Goal: Use online tool/utility: Utilize a website feature to perform a specific function

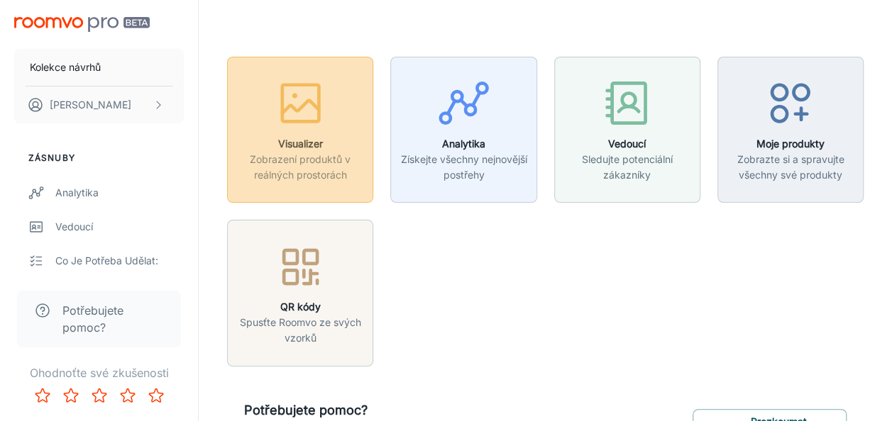
click at [265, 109] on div "button" at bounding box center [300, 106] width 128 height 59
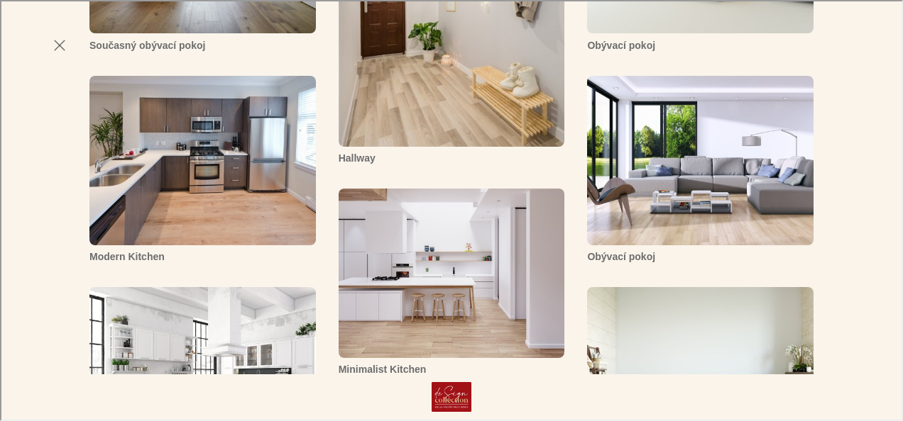
scroll to position [752, 0]
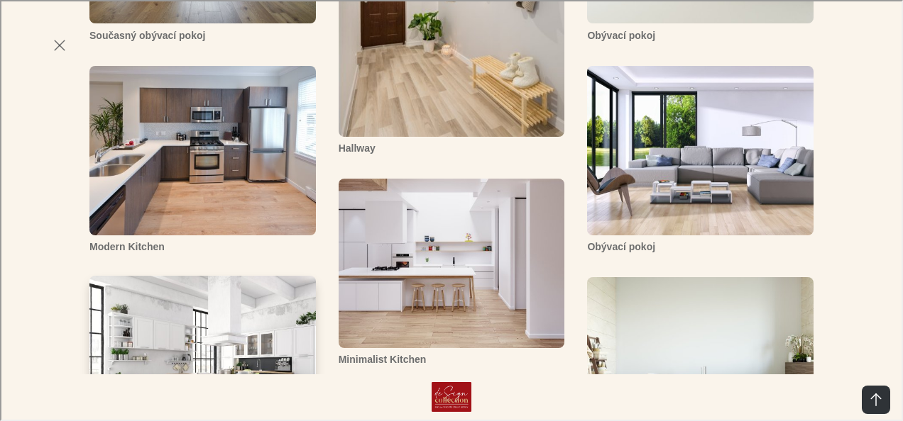
click at [191, 275] on img "Cozy Kitchen" at bounding box center [202, 361] width 228 height 172
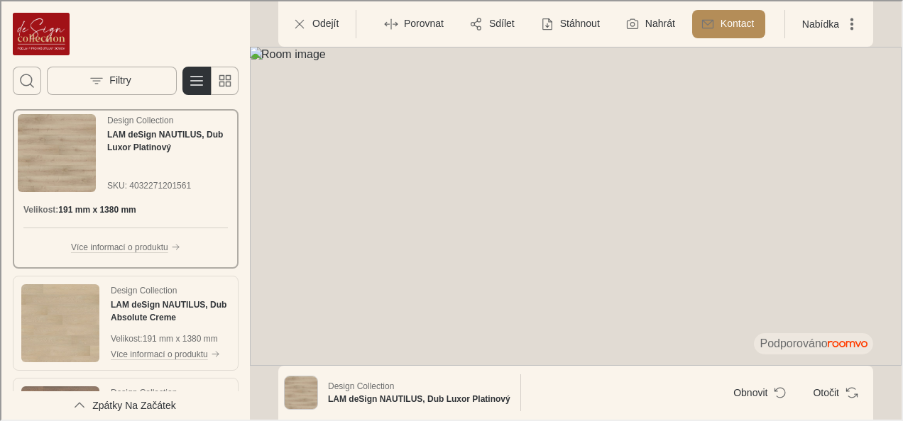
scroll to position [0, 0]
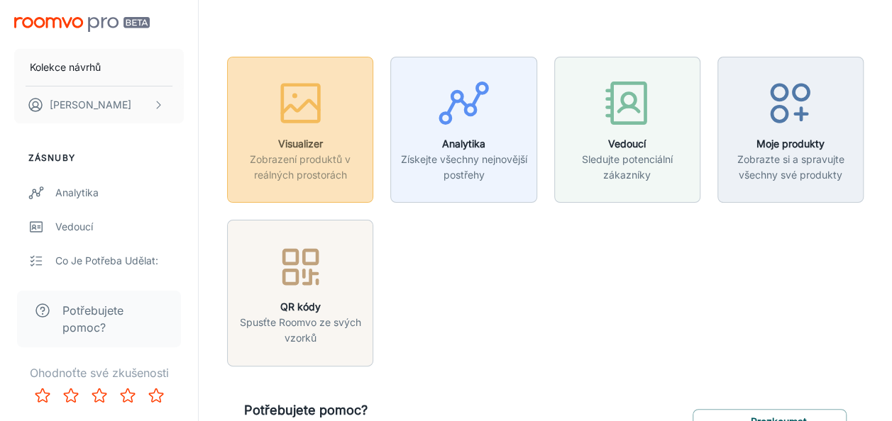
click at [293, 114] on icon "button" at bounding box center [300, 103] width 53 height 53
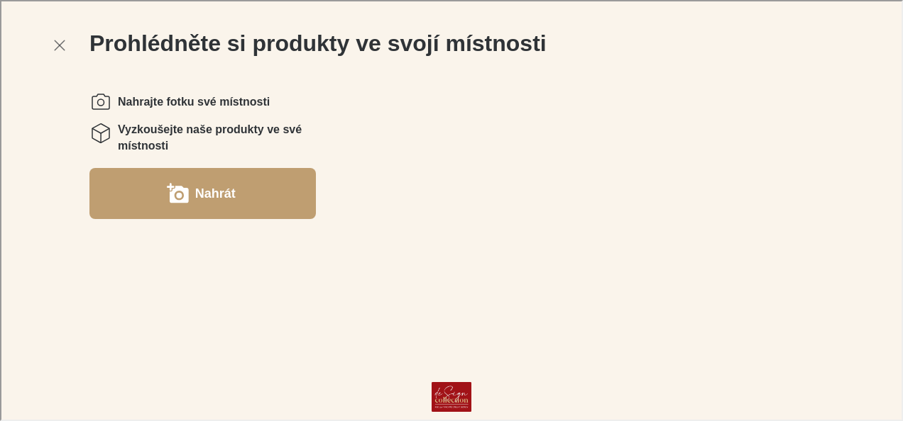
click at [155, 188] on button "Nahrát" at bounding box center [201, 192] width 226 height 51
click at [219, 192] on label "Nahrát" at bounding box center [214, 192] width 40 height 23
click at [202, 191] on label "Nahrát" at bounding box center [214, 192] width 40 height 23
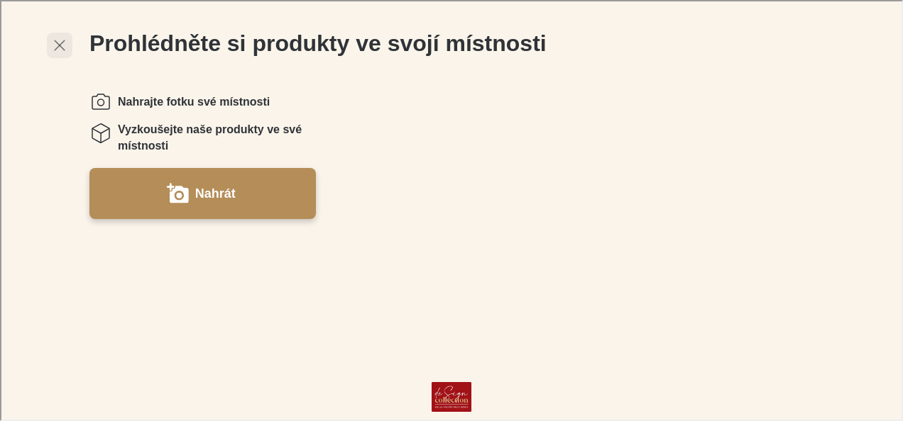
click at [57, 44] on icon "button" at bounding box center [58, 43] width 17 height 17
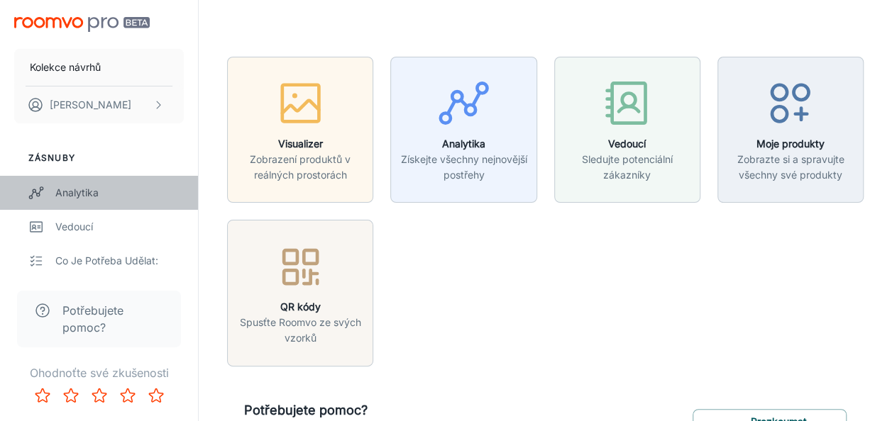
click at [65, 193] on div "Analytika" at bounding box center [119, 193] width 128 height 16
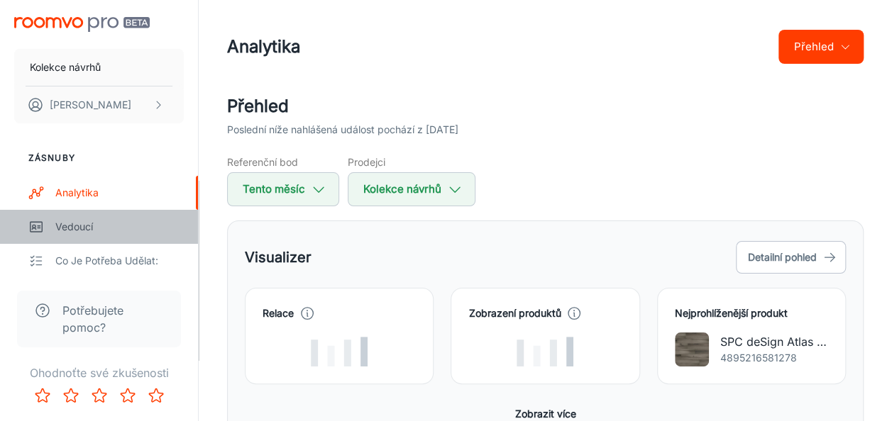
click at [76, 228] on div "Vedoucí" at bounding box center [119, 227] width 128 height 16
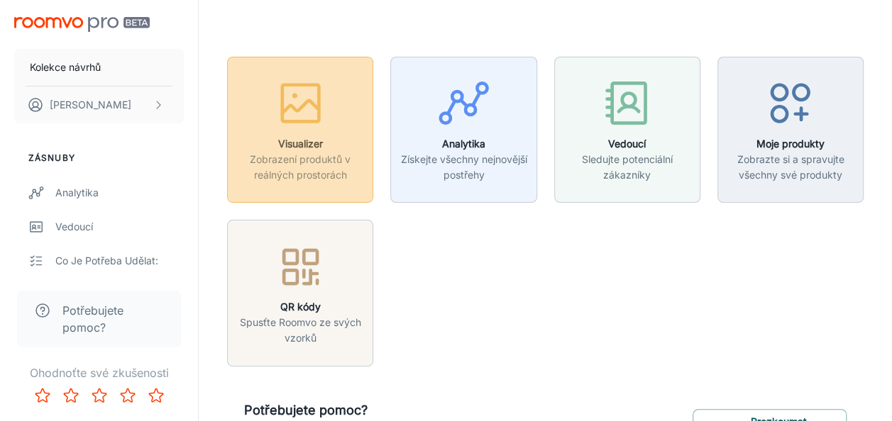
click at [289, 107] on icon "button" at bounding box center [300, 107] width 37 height 13
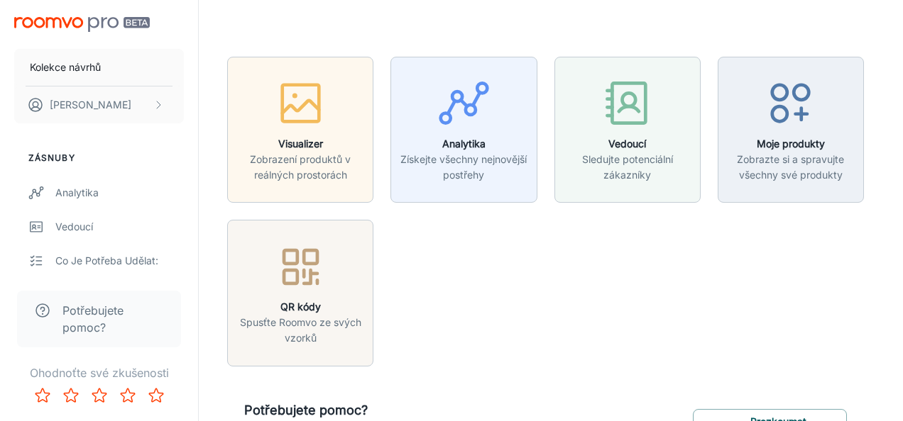
scroll to position [26, 0]
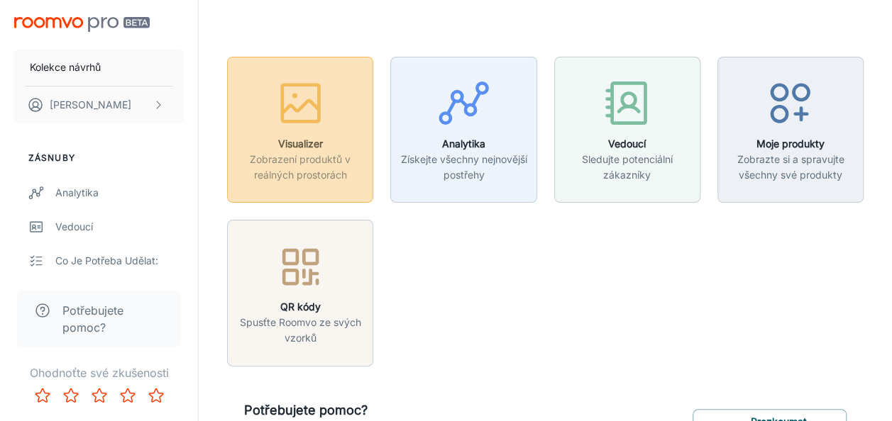
click at [325, 110] on icon "button" at bounding box center [300, 103] width 53 height 53
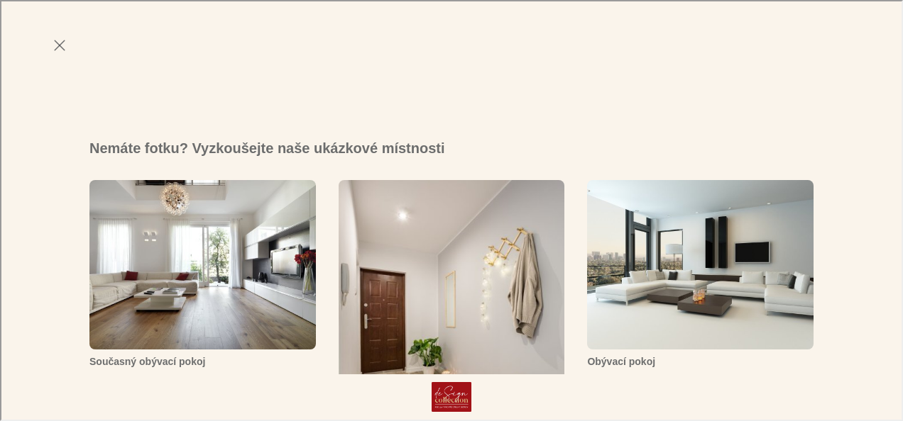
scroll to position [355, 0]
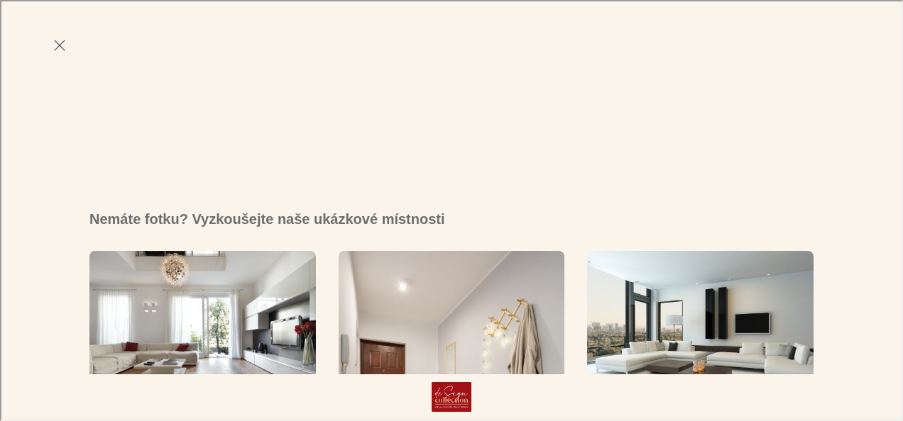
click at [10, 4] on div "Prohlédněte si produkty ve svojí místnosti Nahrajte fotku své místnosti Vyzkouš…" at bounding box center [450, 350] width 900 height 1410
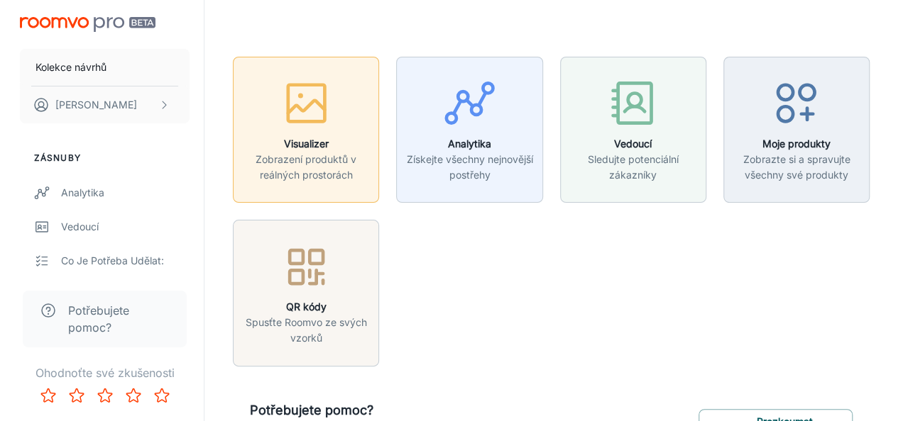
scroll to position [0, 0]
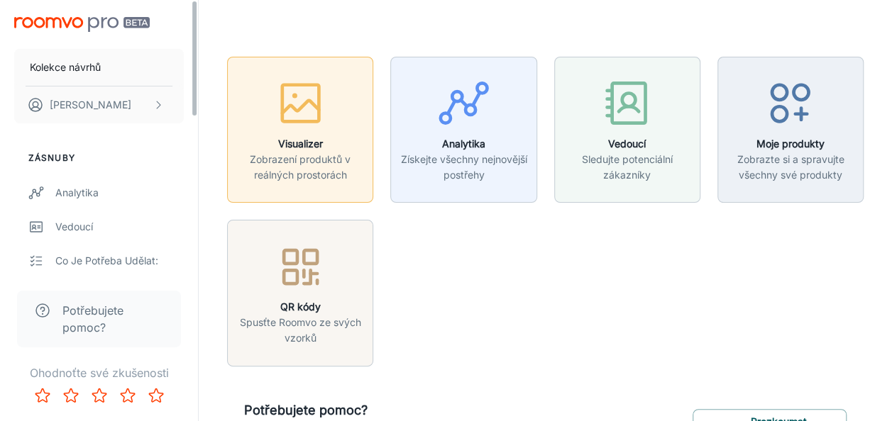
click at [275, 131] on div "button" at bounding box center [300, 106] width 128 height 59
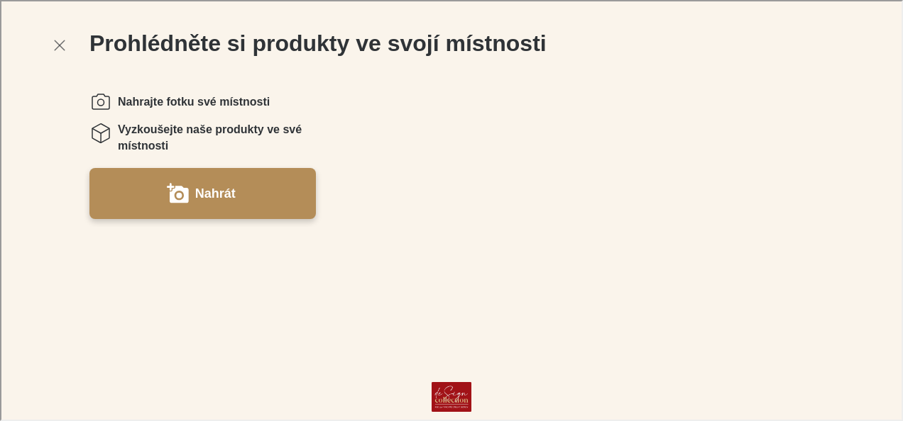
drag, startPoint x: 21, startPoint y: 5, endPoint x: 4, endPoint y: 72, distance: 69.5
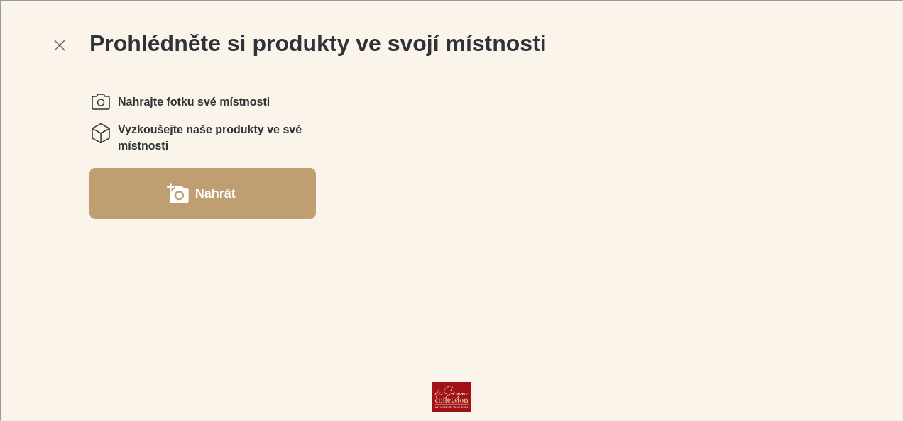
click at [221, 196] on label "Nahrát" at bounding box center [214, 192] width 40 height 23
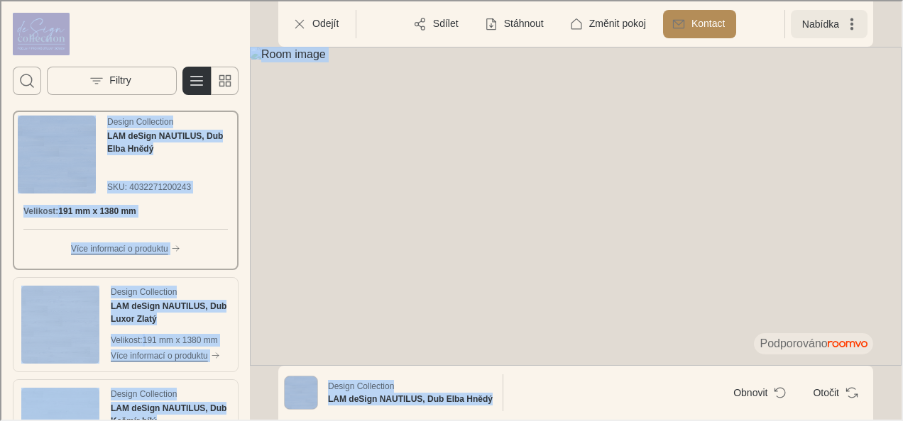
click at [805, 30] on button "Nabídka" at bounding box center [827, 23] width 77 height 28
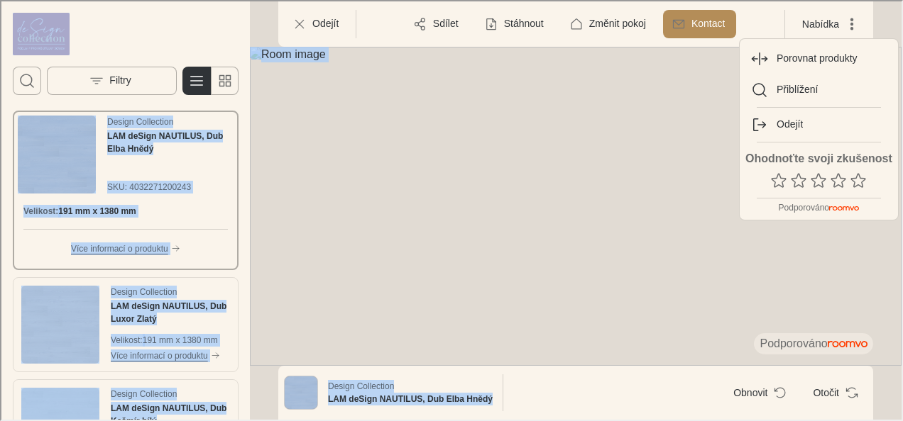
click at [886, 18] on div at bounding box center [450, 209] width 900 height 419
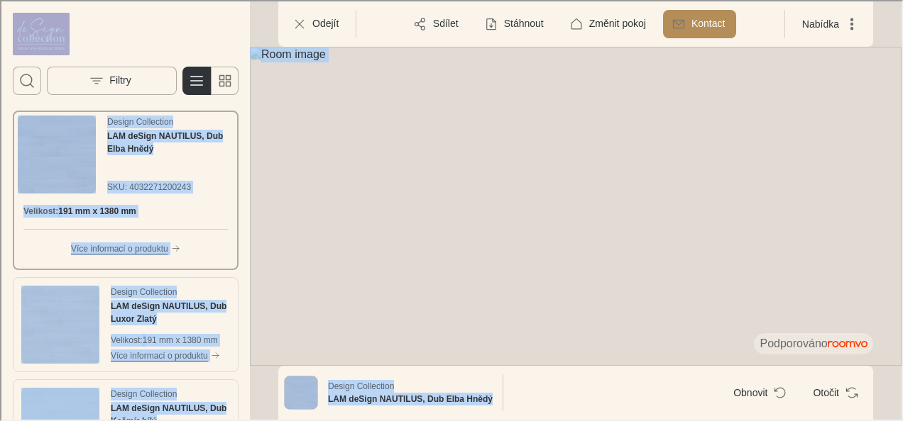
click at [891, 43] on div at bounding box center [573, 209] width 651 height 419
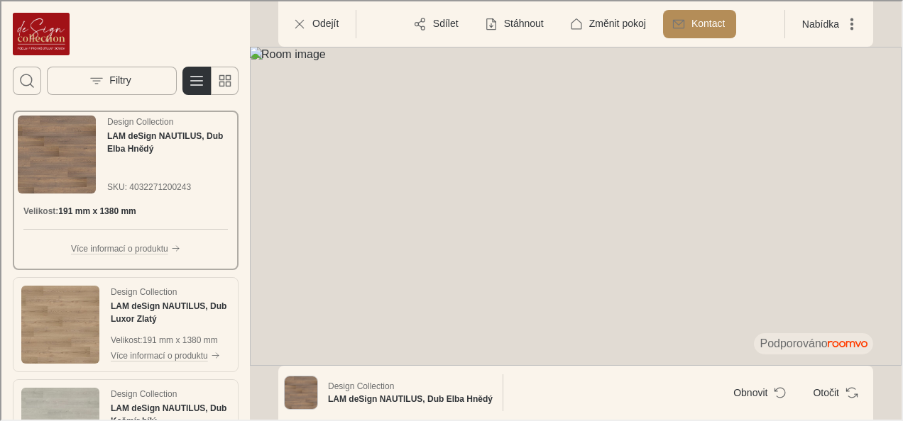
click at [363, 49] on img at bounding box center [573, 204] width 651 height 319
drag, startPoint x: 357, startPoint y: 53, endPoint x: 374, endPoint y: 86, distance: 37.4
click at [374, 86] on img at bounding box center [573, 204] width 651 height 319
click at [362, 63] on img at bounding box center [573, 204] width 651 height 319
drag, startPoint x: 333, startPoint y: 59, endPoint x: 343, endPoint y: 80, distance: 23.8
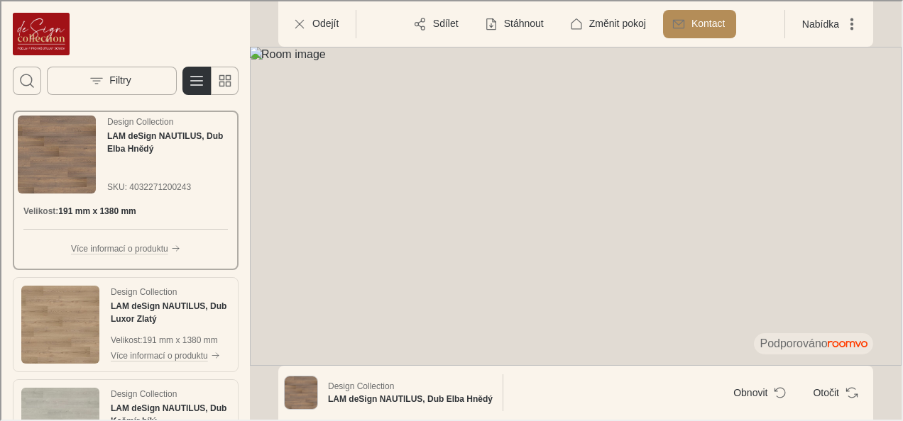
click at [343, 80] on img at bounding box center [573, 204] width 651 height 319
click at [829, 99] on img at bounding box center [573, 204] width 651 height 319
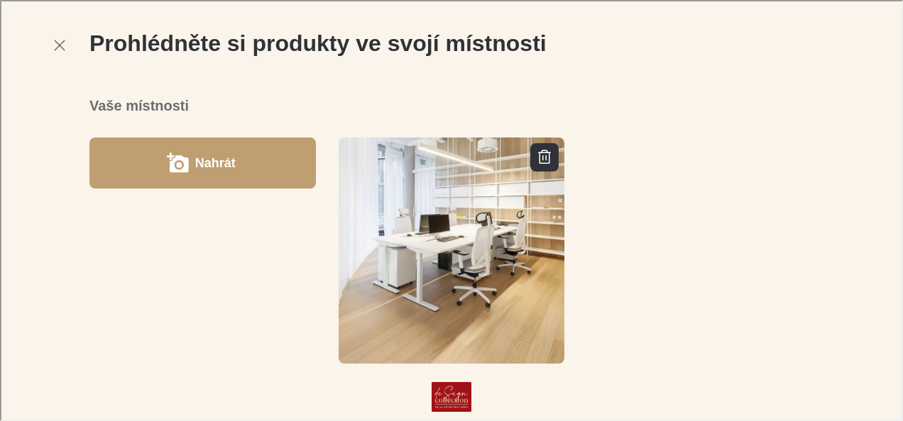
click at [129, 162] on button "Nahrát" at bounding box center [201, 161] width 226 height 51
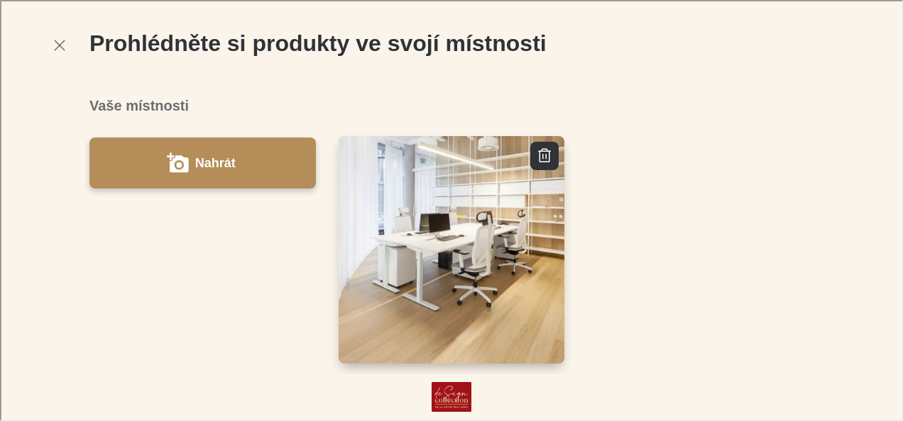
drag, startPoint x: 555, startPoint y: 221, endPoint x: 506, endPoint y: 195, distance: 55.6
click at [506, 195] on img "button" at bounding box center [451, 250] width 228 height 230
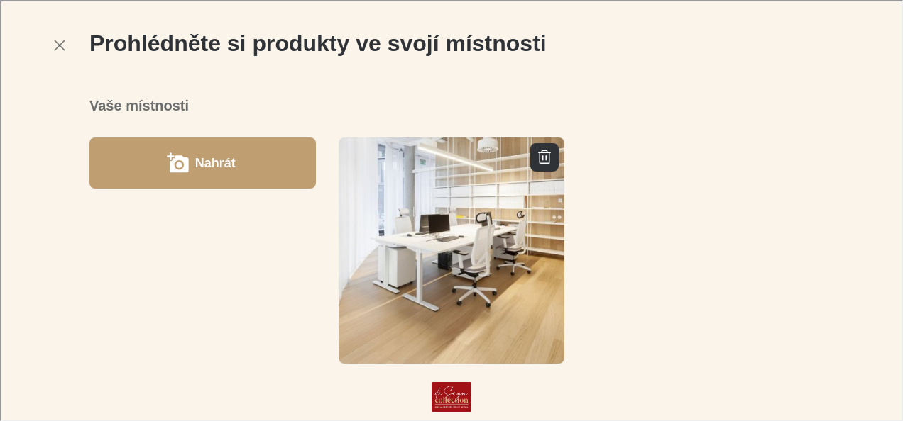
click at [231, 150] on label "Nahrát" at bounding box center [214, 161] width 40 height 23
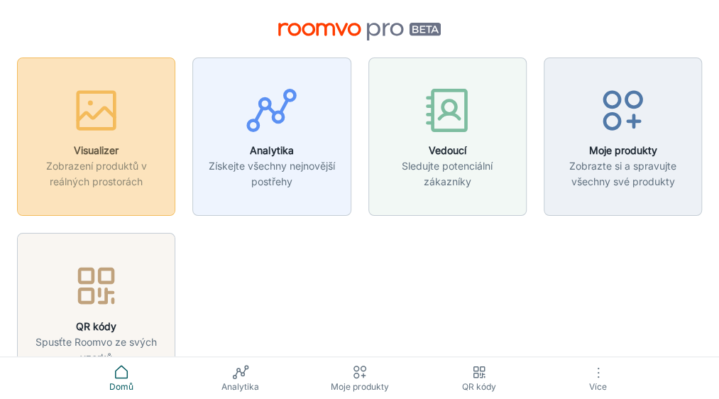
click at [89, 99] on icon "button" at bounding box center [96, 110] width 53 height 53
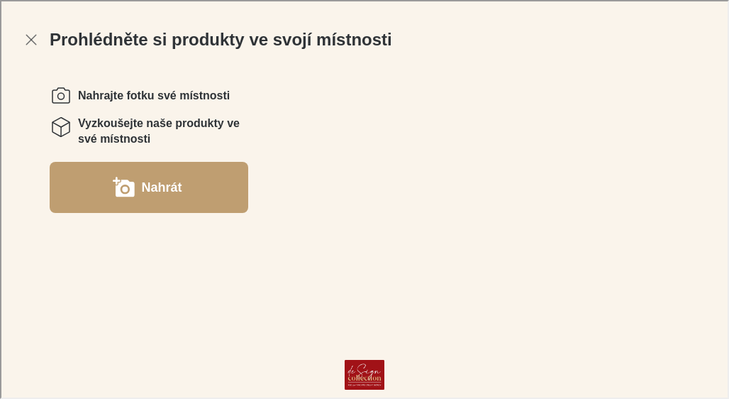
click at [143, 184] on label "Nahrát" at bounding box center [160, 186] width 40 height 23
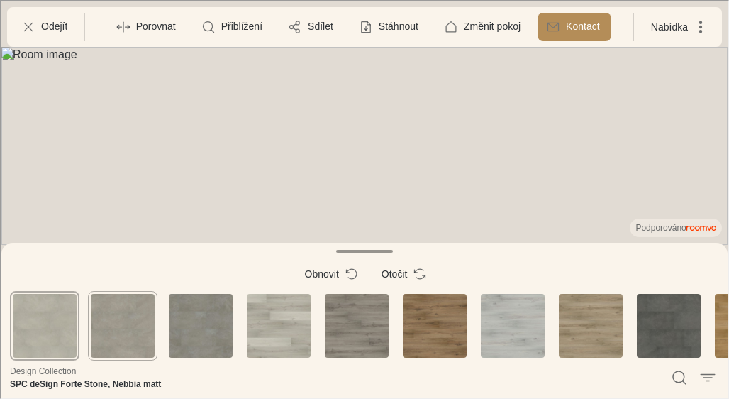
click at [121, 336] on div "SPC deSign Forte Stone, Velluto matt" at bounding box center [122, 324] width 70 height 70
click at [421, 327] on div "SPC deSign Forte, Dub Jackson" at bounding box center [434, 324] width 70 height 70
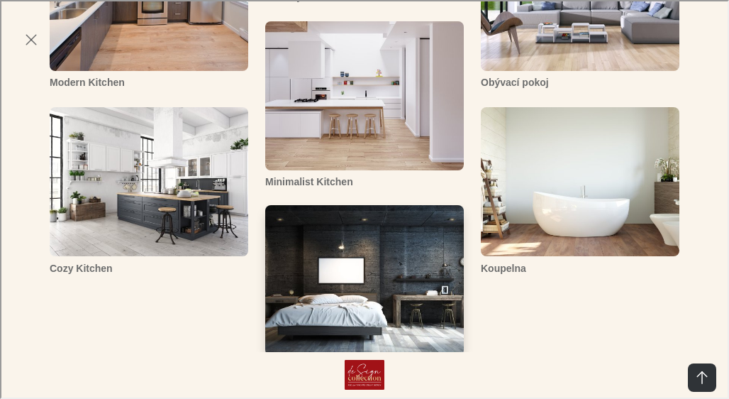
scroll to position [527, 0]
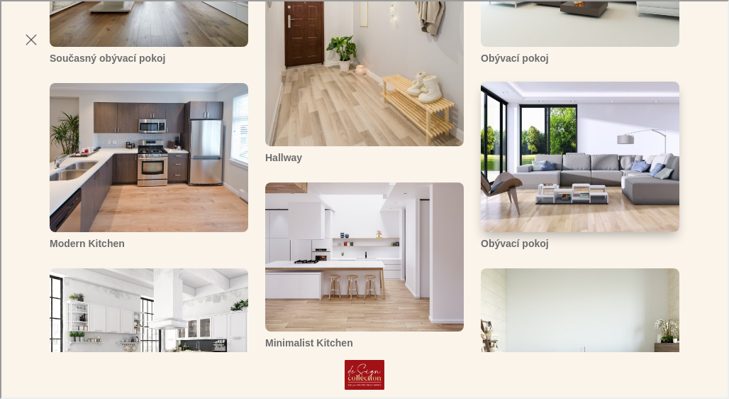
click at [610, 181] on img "Obývací pokoj" at bounding box center [580, 156] width 201 height 152
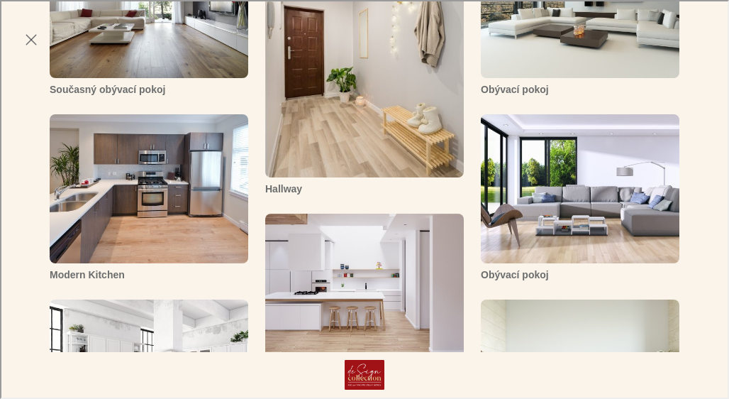
scroll to position [497, 0]
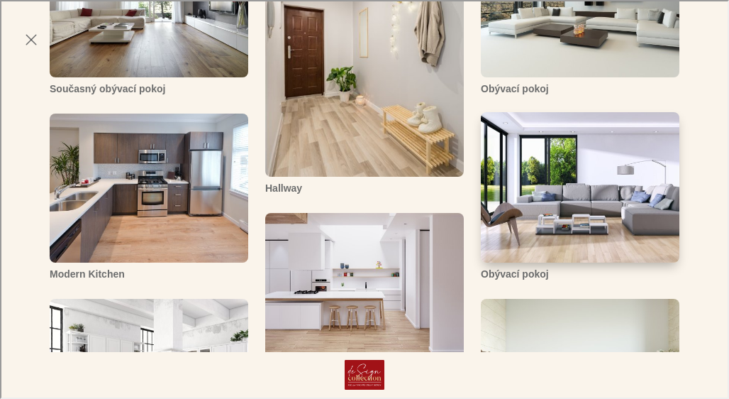
click at [579, 202] on img "Obývací pokoj" at bounding box center [580, 187] width 201 height 152
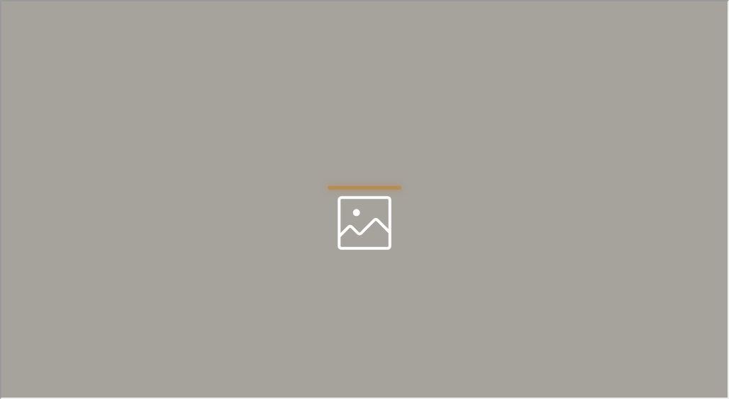
scroll to position [0, 0]
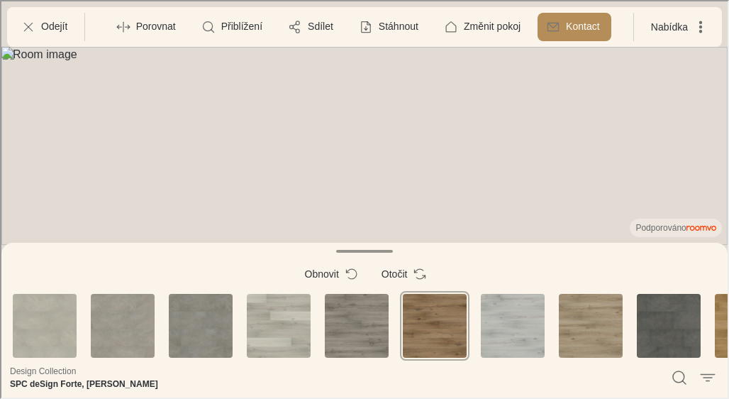
click at [453, 323] on div "SPC deSign Forte, Dub Jackson" at bounding box center [434, 324] width 70 height 70
click at [514, 322] on div "SPC deSign Forte, Dub ledový" at bounding box center [512, 324] width 70 height 70
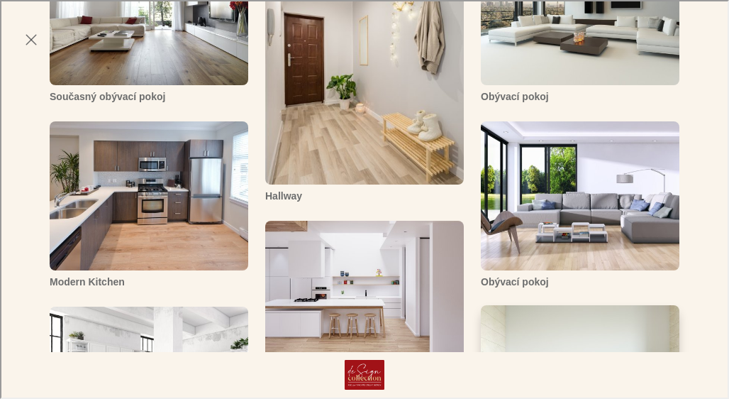
scroll to position [456, 0]
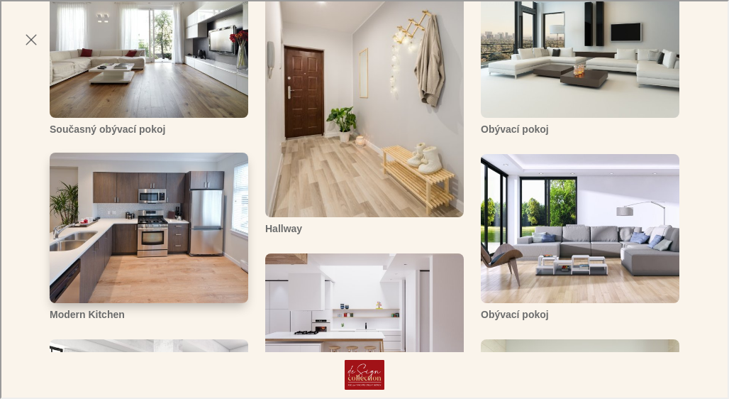
click at [115, 224] on img "Modern Kitchen" at bounding box center [148, 227] width 201 height 152
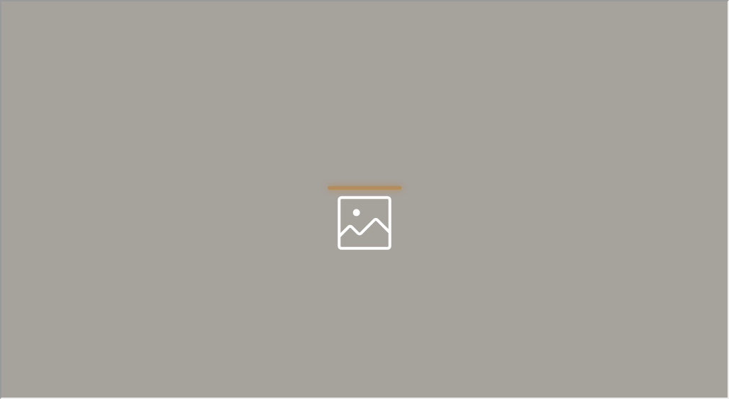
scroll to position [0, 0]
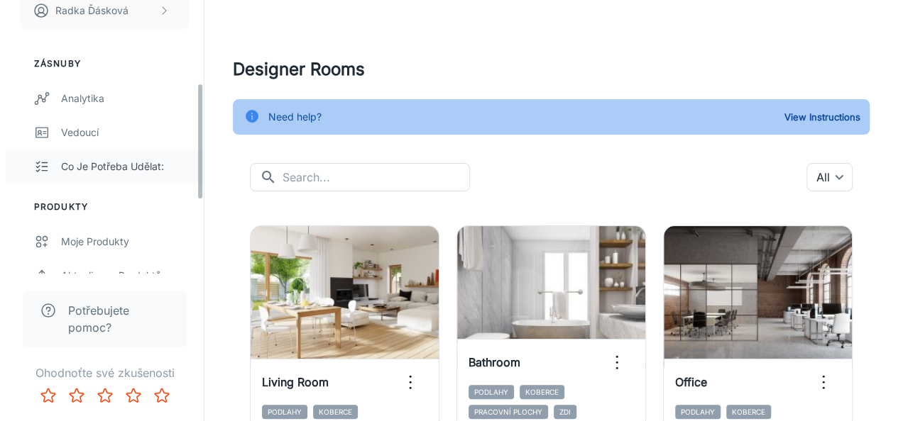
scroll to position [213, 0]
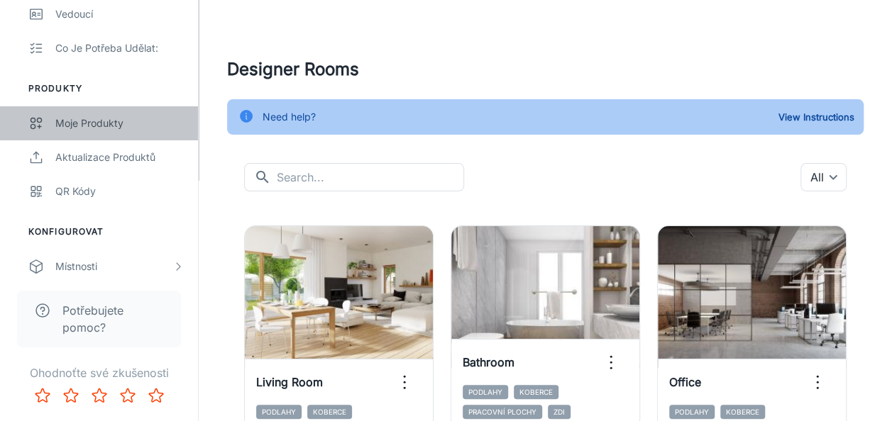
click at [82, 125] on div "Moje produkty" at bounding box center [119, 124] width 128 height 16
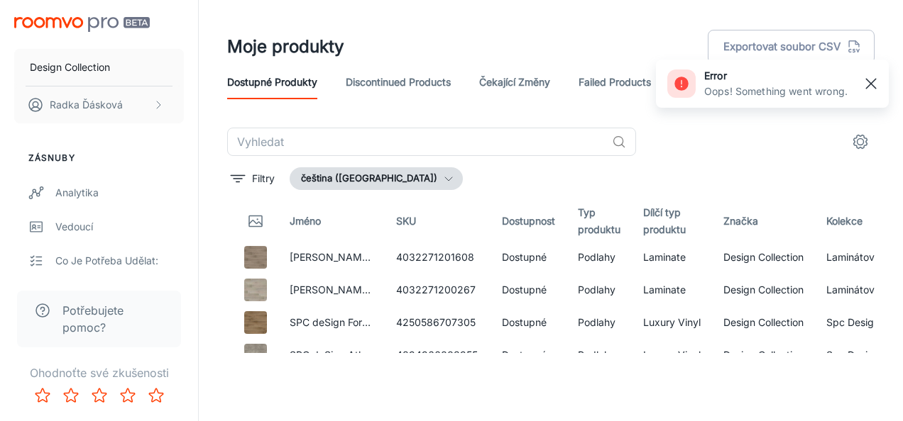
click at [876, 76] on rect "button" at bounding box center [870, 83] width 17 height 17
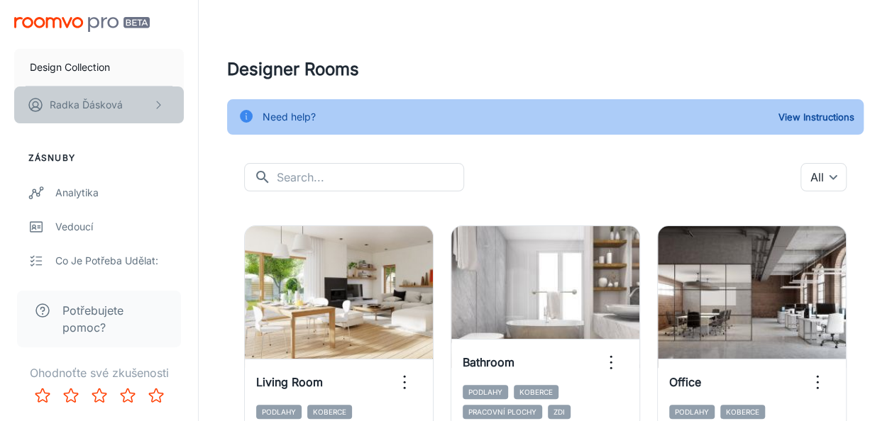
click at [153, 103] on icon "scrollable content" at bounding box center [158, 104] width 11 height 11
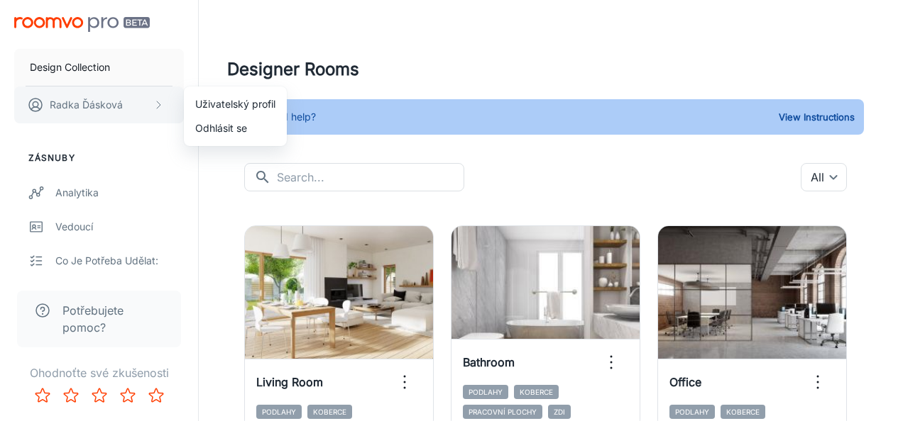
click at [153, 103] on div at bounding box center [451, 210] width 903 height 421
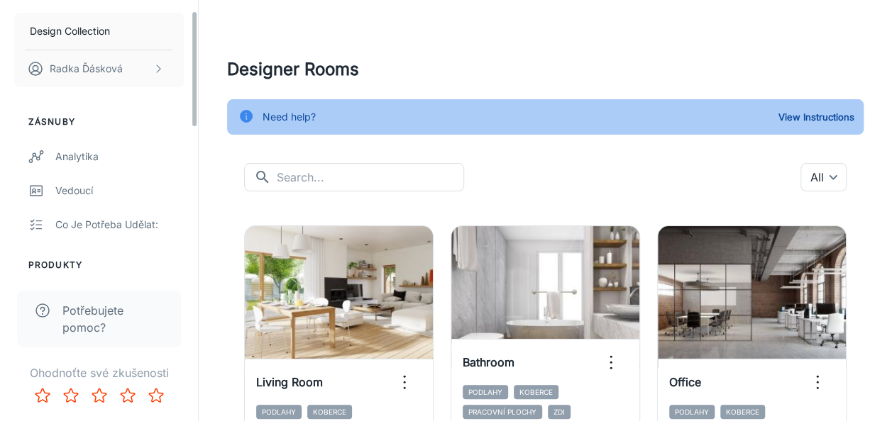
scroll to position [11, 0]
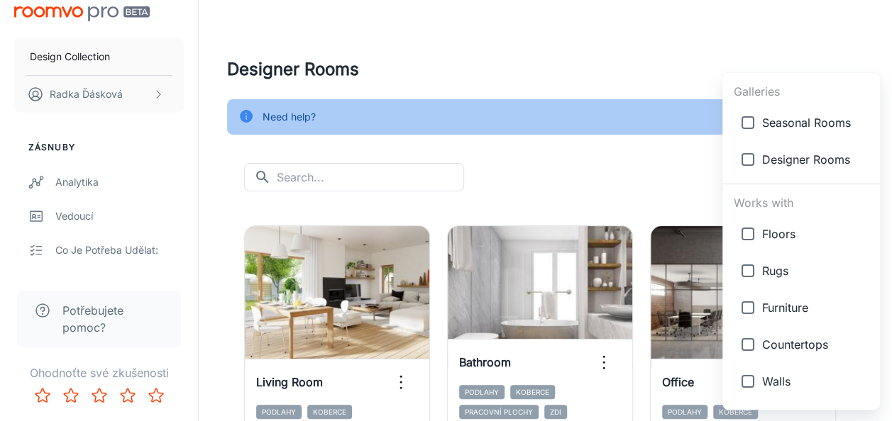
click at [832, 172] on body "Design Collection Radka Ďásková Zásnuby Analytika Vedoucí Co je potřeba udělat:…" at bounding box center [446, 210] width 892 height 421
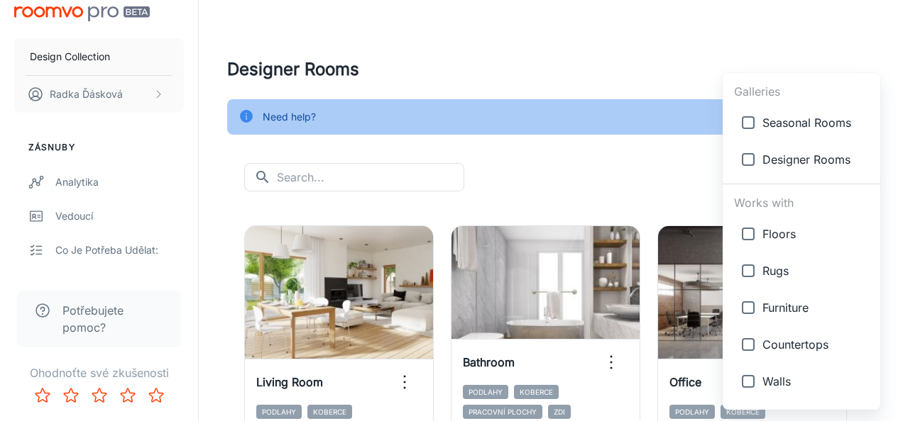
click at [649, 145] on div at bounding box center [451, 210] width 903 height 421
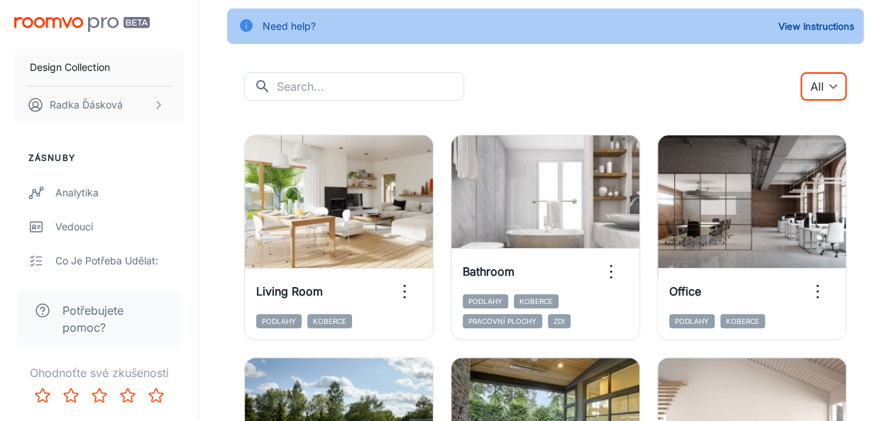
scroll to position [0, 0]
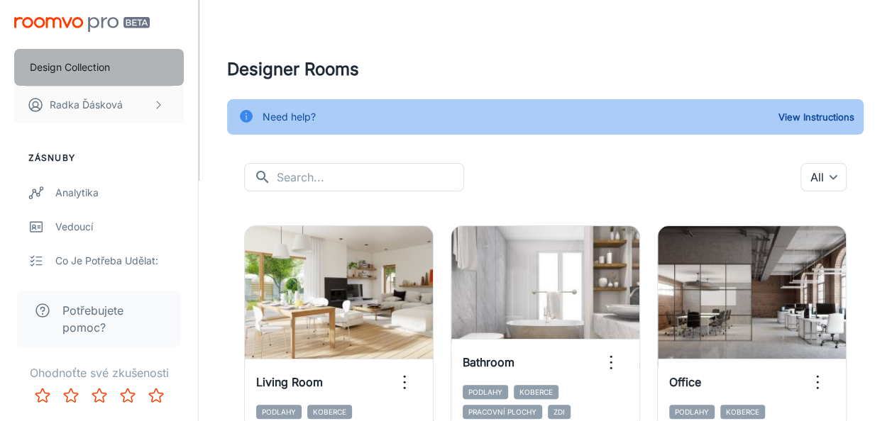
click at [67, 67] on p "Design Collection" at bounding box center [70, 68] width 80 height 16
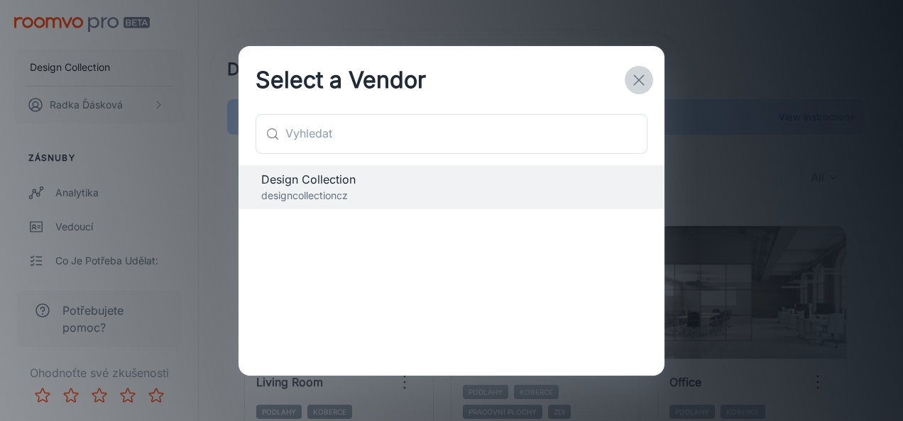
click at [629, 85] on button "button" at bounding box center [638, 80] width 28 height 28
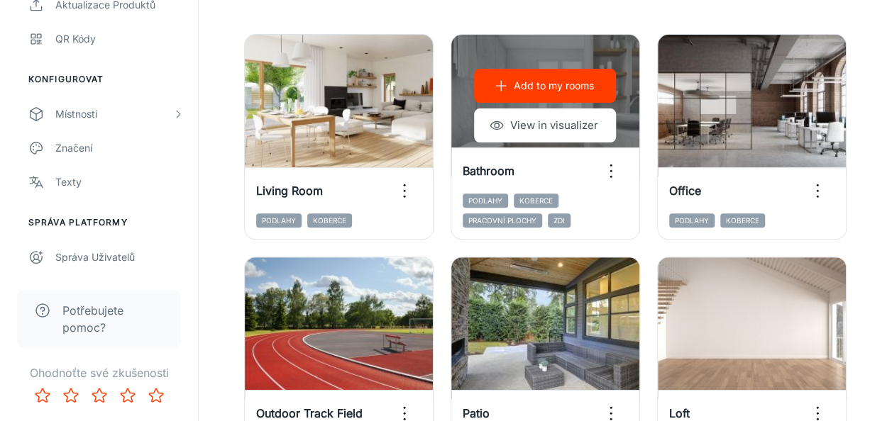
scroll to position [71, 0]
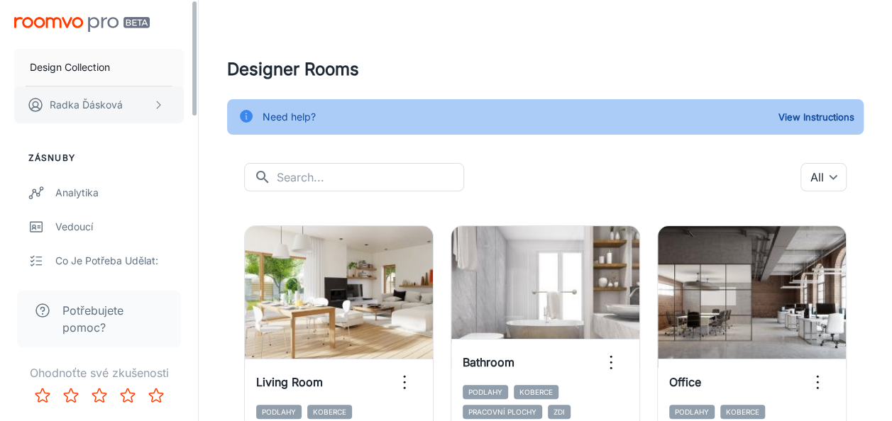
click at [155, 98] on button "[PERSON_NAME]" at bounding box center [99, 105] width 170 height 37
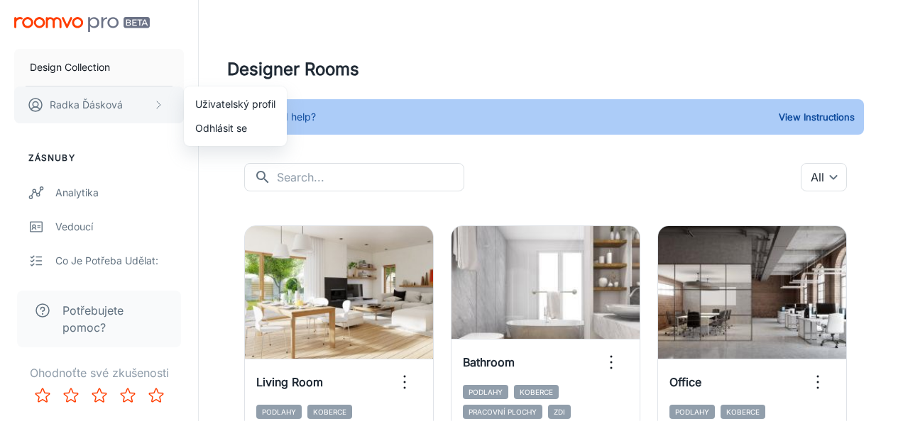
click at [155, 98] on div at bounding box center [451, 210] width 903 height 421
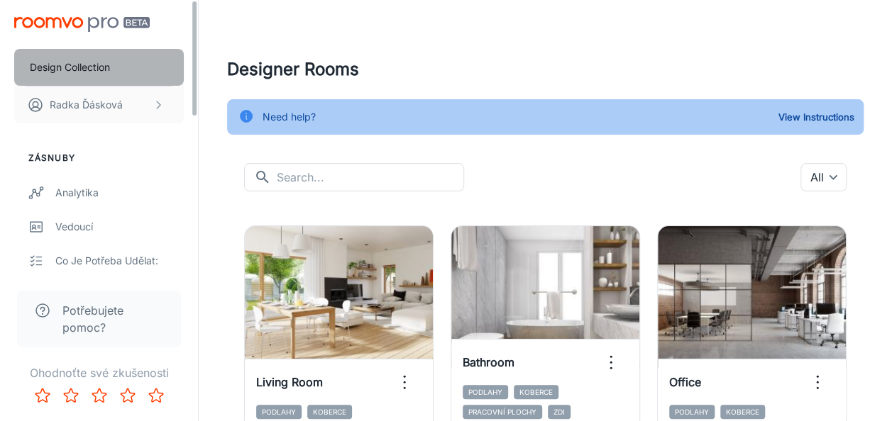
click at [123, 60] on button "Design Collection" at bounding box center [99, 67] width 170 height 37
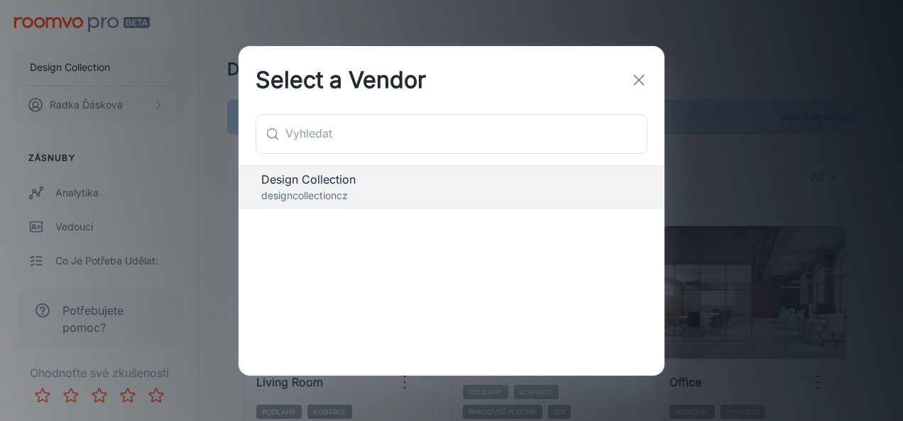
click at [649, 79] on button "button" at bounding box center [638, 80] width 28 height 28
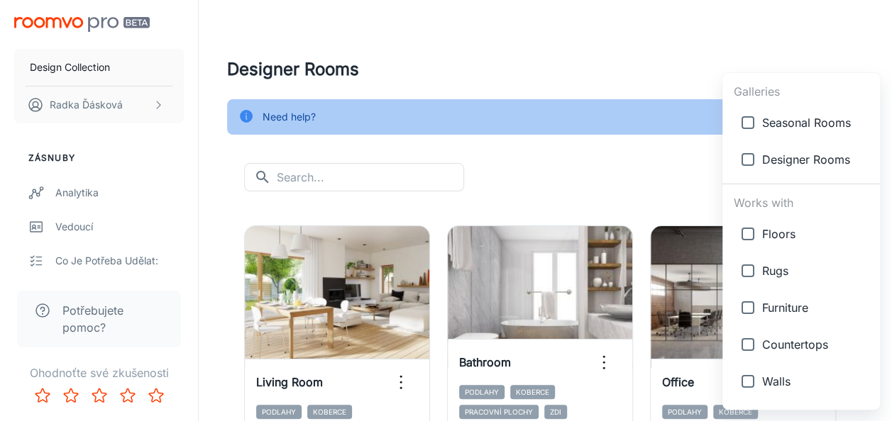
click at [836, 179] on body "Design Collection [PERSON_NAME] Zásnuby Analytika Vedoucí Co je potřeba udělat:…" at bounding box center [446, 210] width 892 height 421
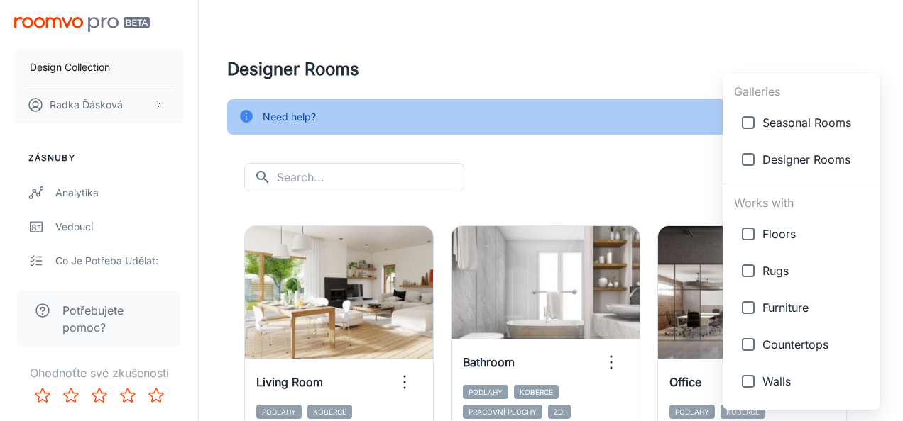
click at [520, 102] on div at bounding box center [451, 210] width 903 height 421
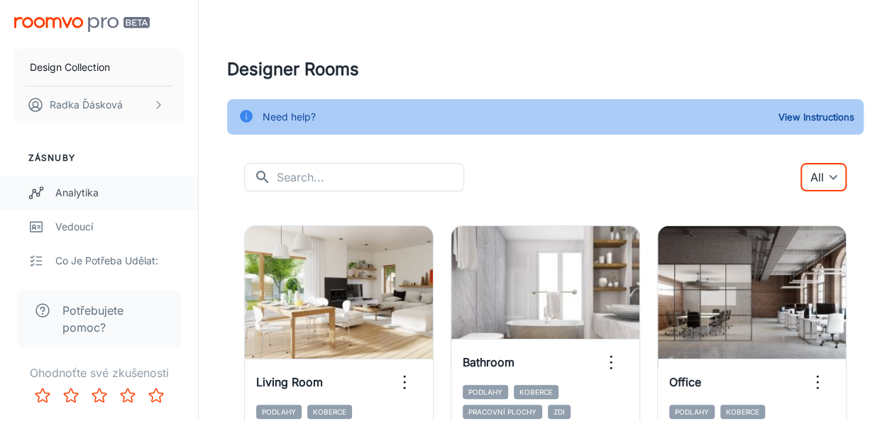
click at [87, 195] on div "Analytika" at bounding box center [119, 193] width 128 height 16
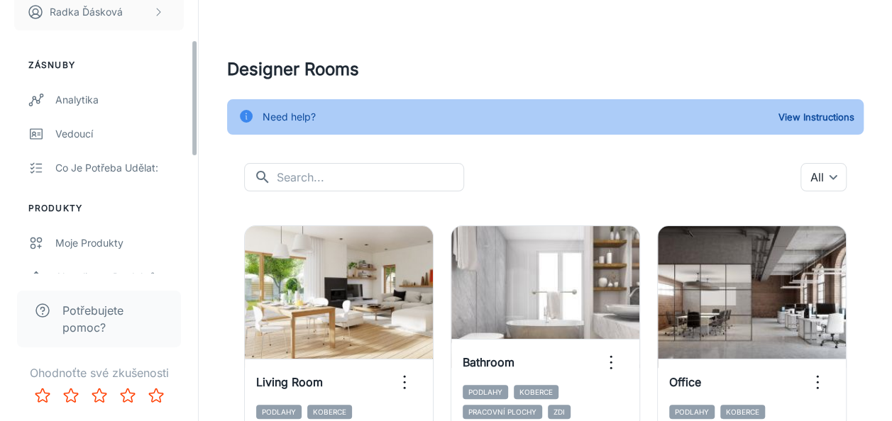
scroll to position [71, 0]
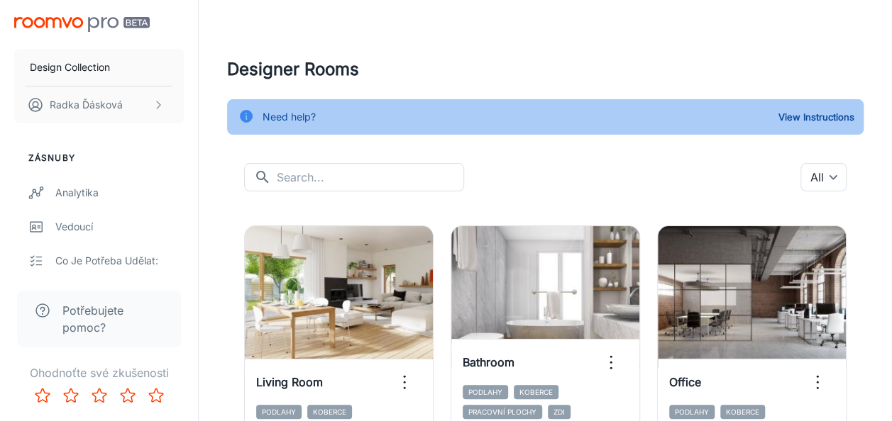
click at [62, 158] on li "Zásnuby" at bounding box center [99, 158] width 198 height 13
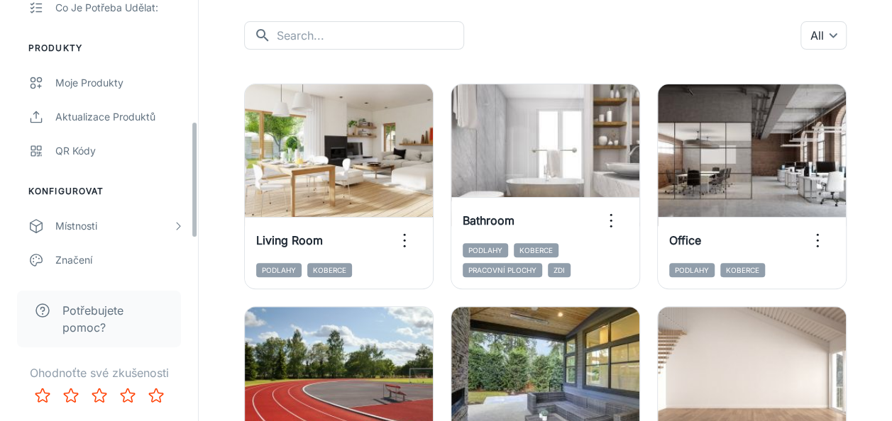
scroll to position [284, 0]
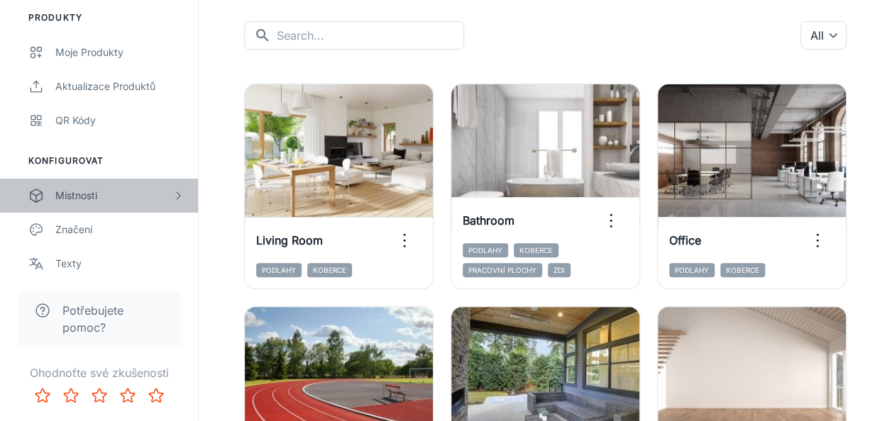
click at [81, 192] on div "Místnosti" at bounding box center [113, 196] width 117 height 16
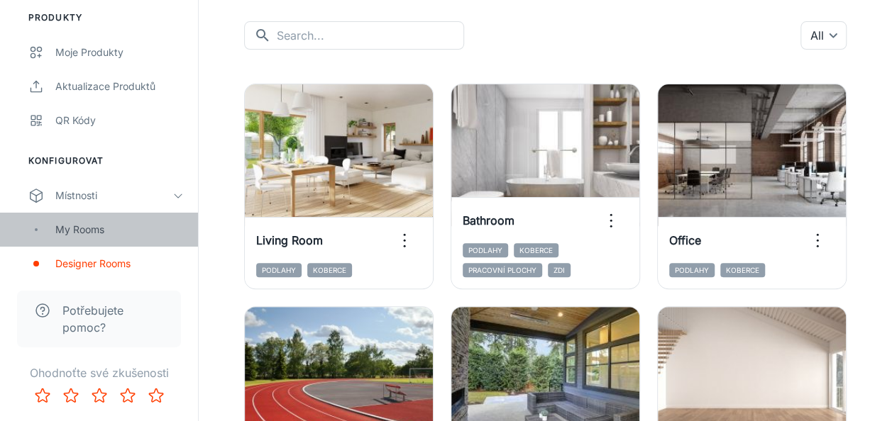
click at [88, 233] on div "My Rooms" at bounding box center [119, 230] width 128 height 16
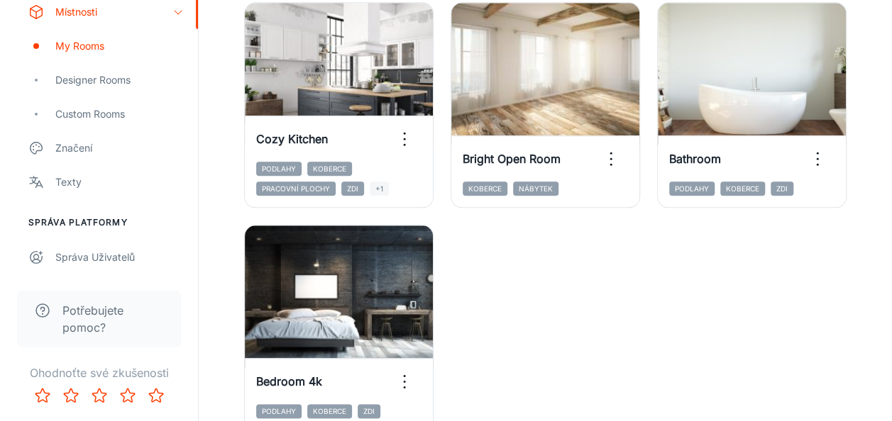
scroll to position [729, 0]
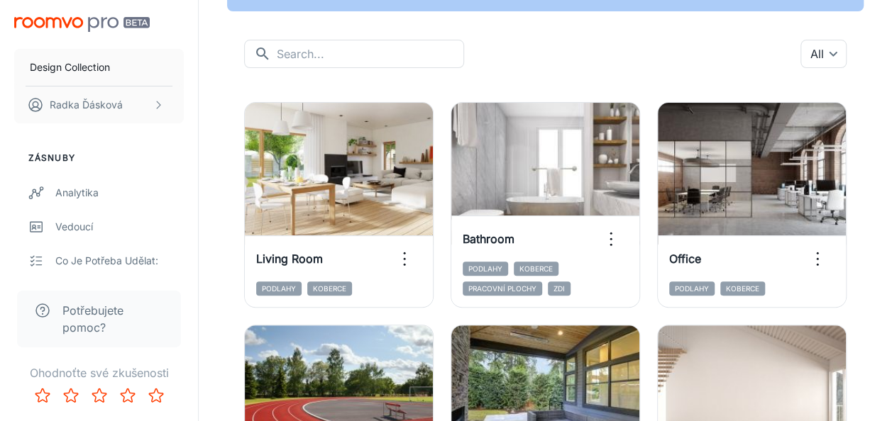
scroll to position [142, 0]
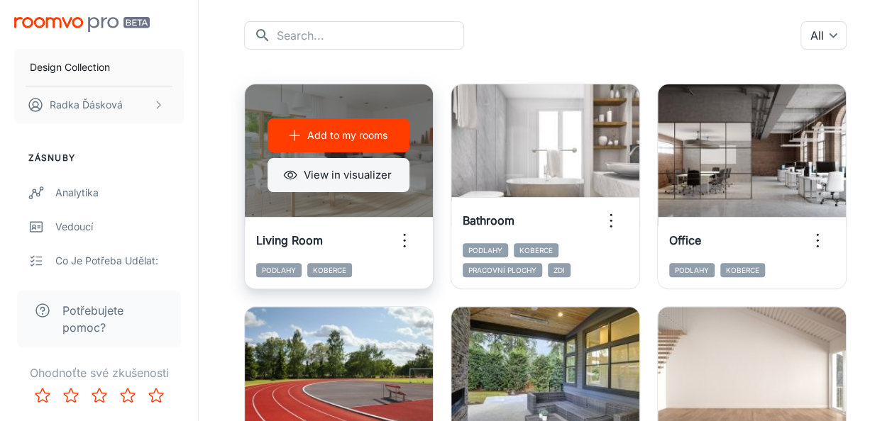
click at [311, 180] on button "View in visualizer" at bounding box center [338, 175] width 142 height 34
